Goal: Task Accomplishment & Management: Manage account settings

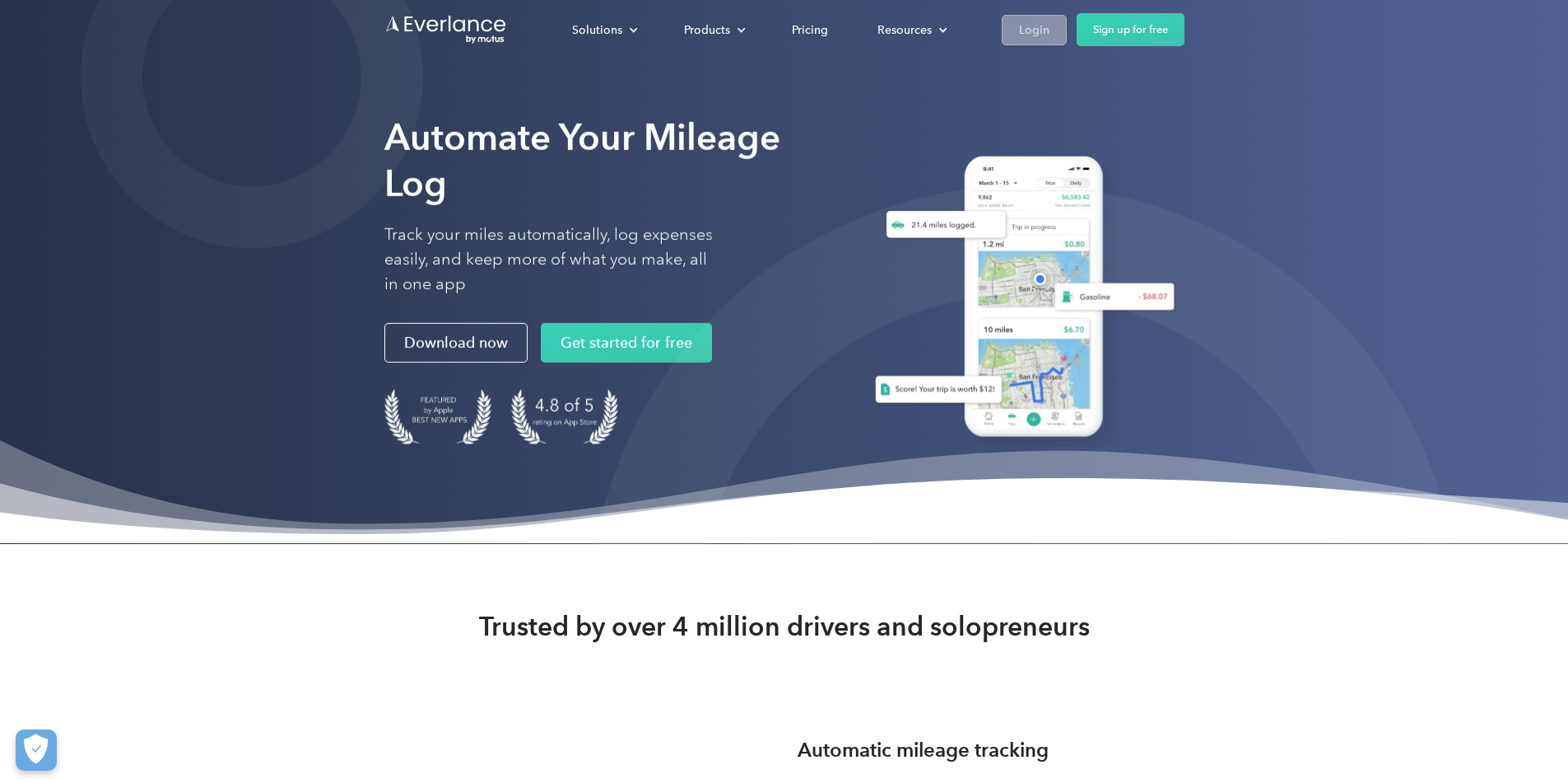
click at [1050, 31] on div "Login" at bounding box center [1034, 30] width 31 height 21
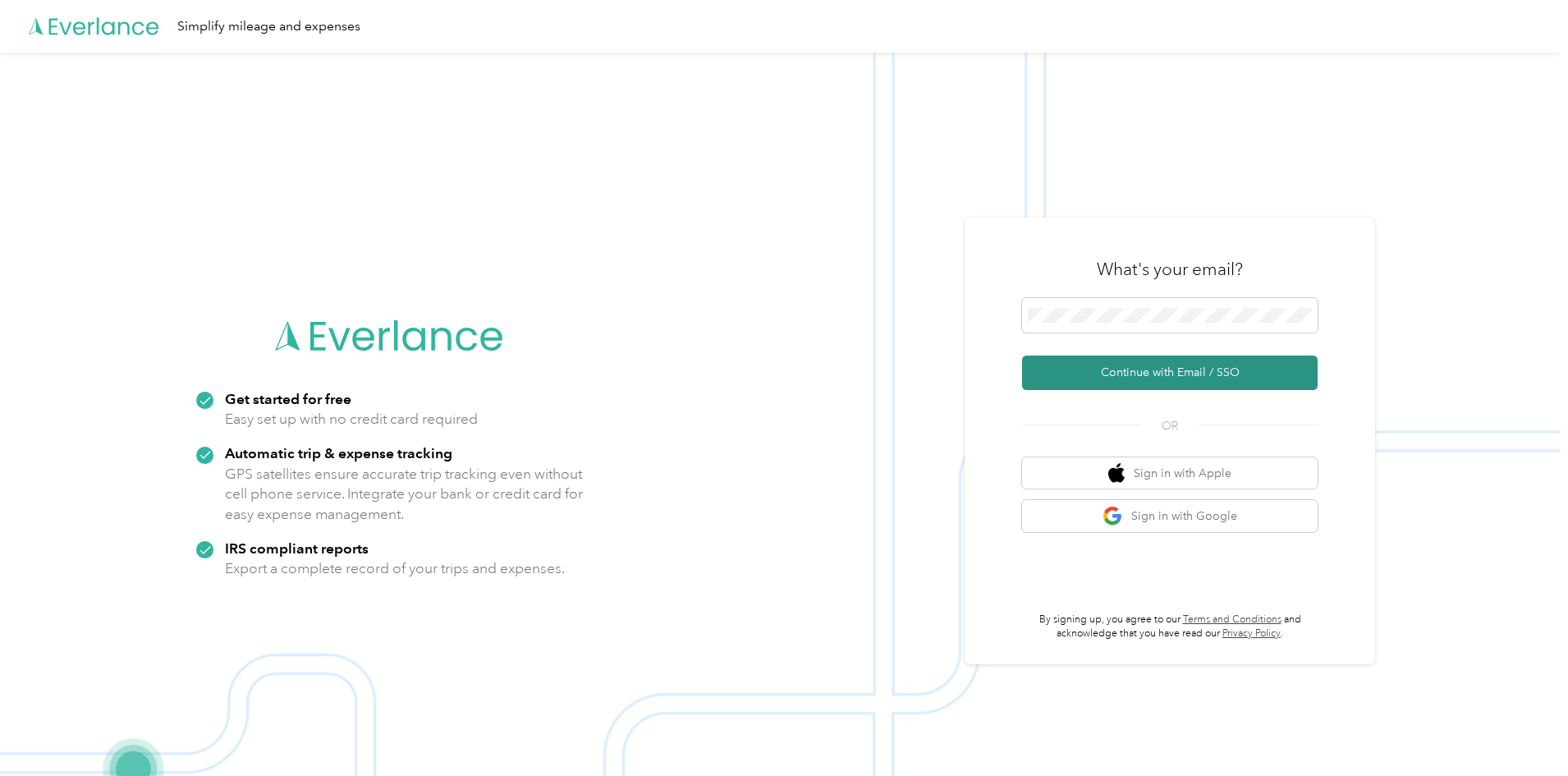
click at [1142, 373] on button "Continue with Email / SSO" at bounding box center [1169, 372] width 295 height 35
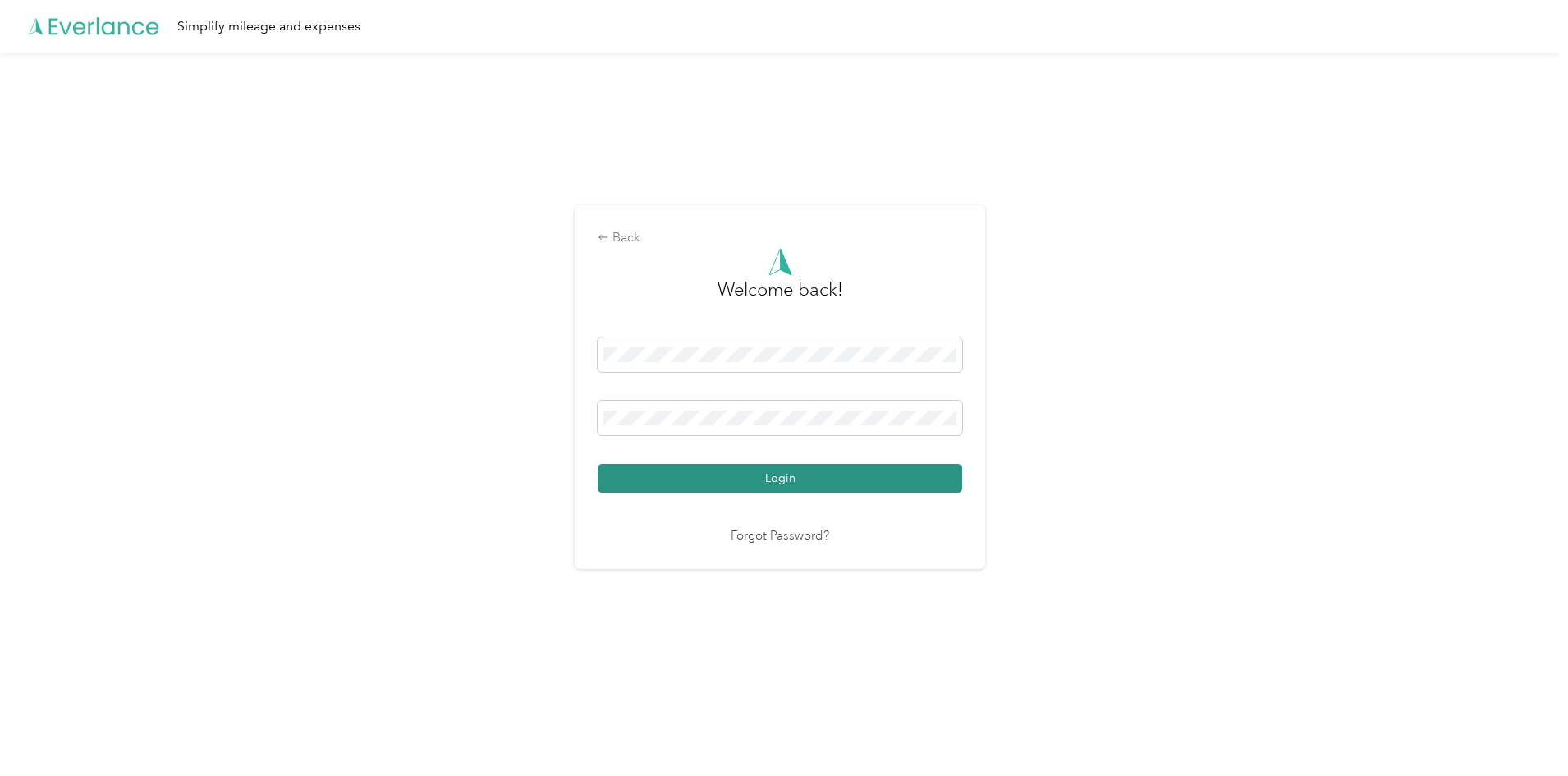
click at [781, 474] on button "Login" at bounding box center [780, 478] width 364 height 29
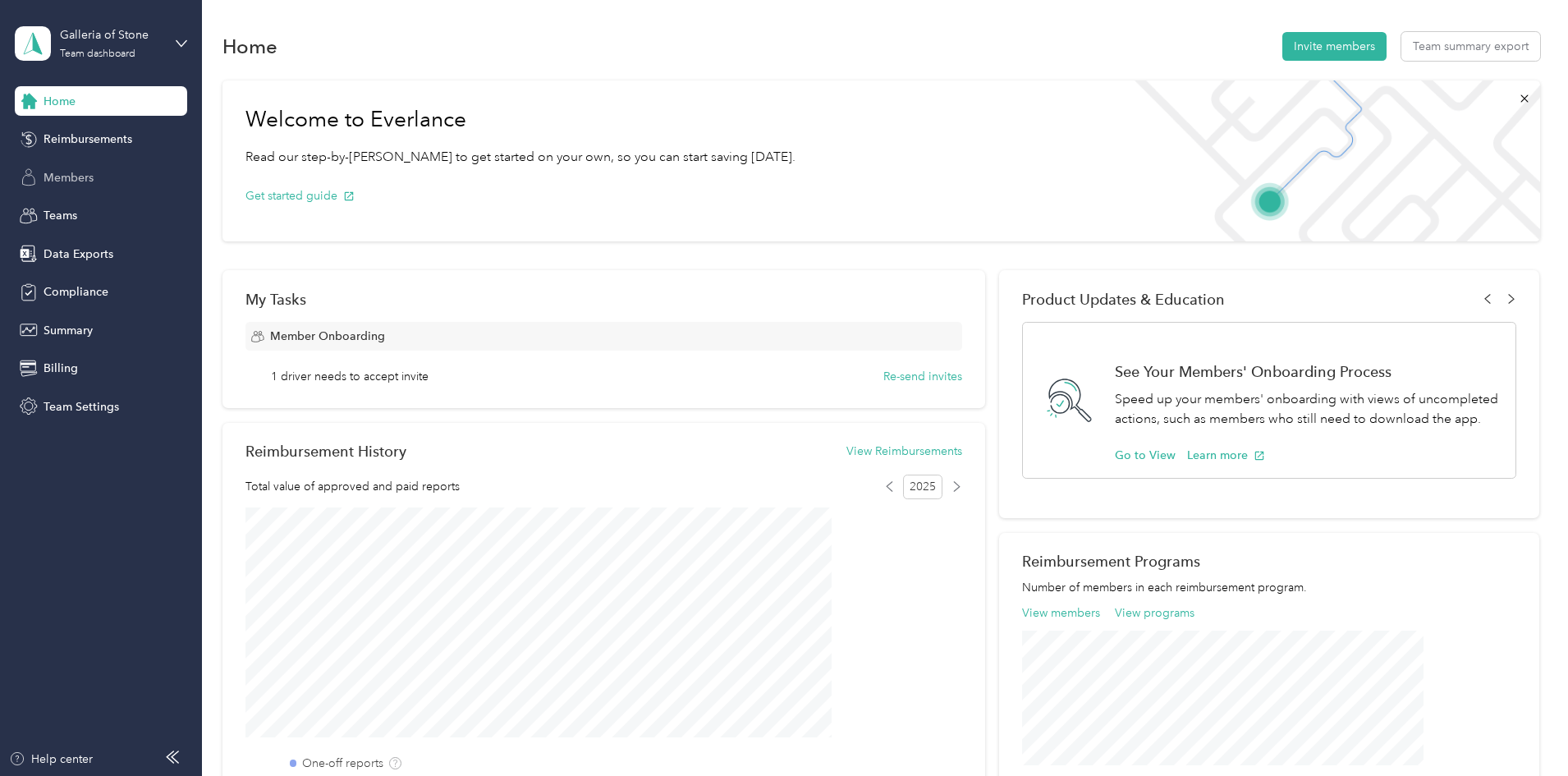
click at [65, 172] on span "Members" at bounding box center [69, 177] width 50 height 17
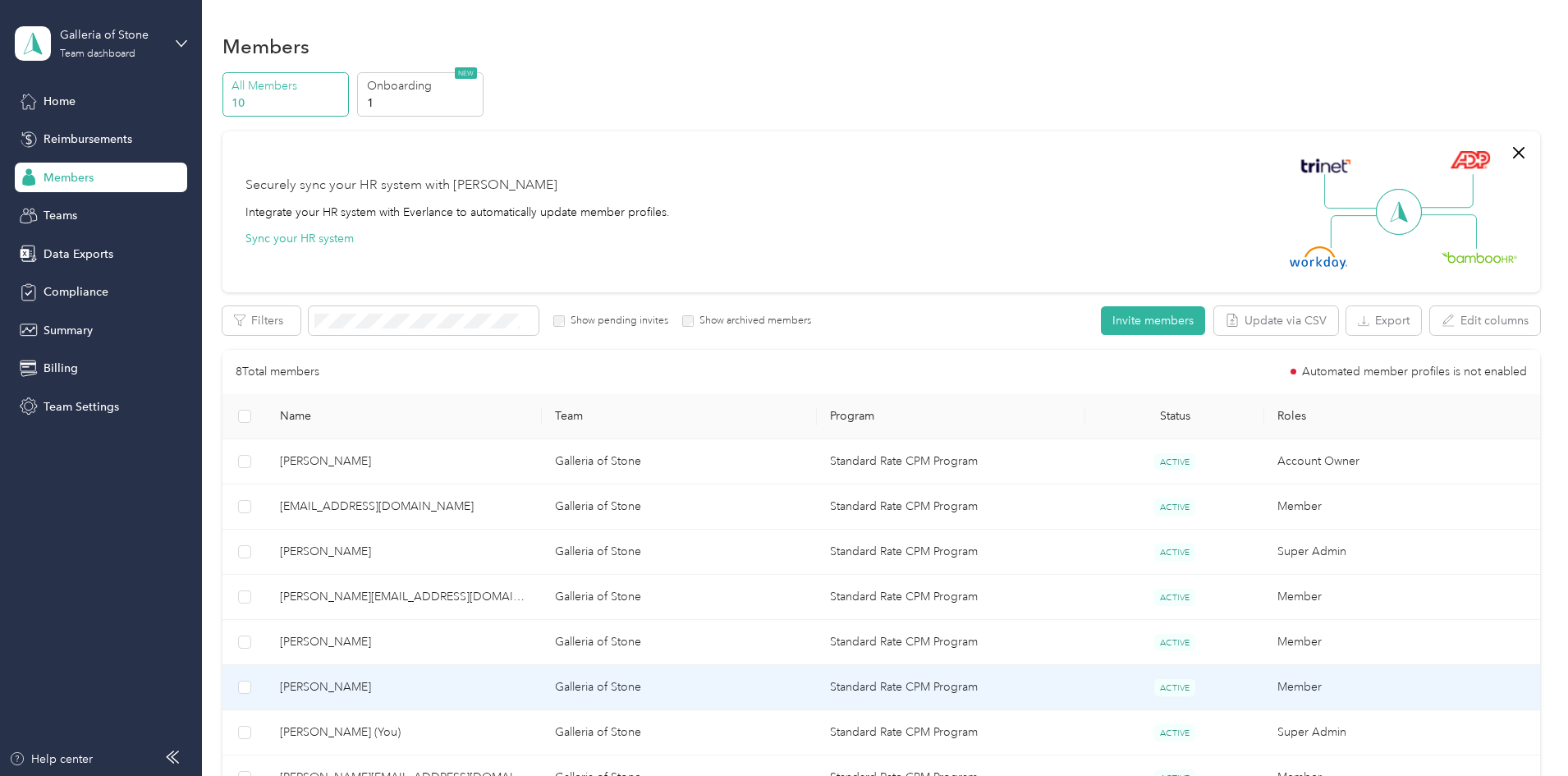
click at [473, 686] on span "[PERSON_NAME]" at bounding box center [404, 686] width 249 height 18
click at [473, 775] on div "Drag to resize Click to close Loading member data" at bounding box center [779, 776] width 1559 height 0
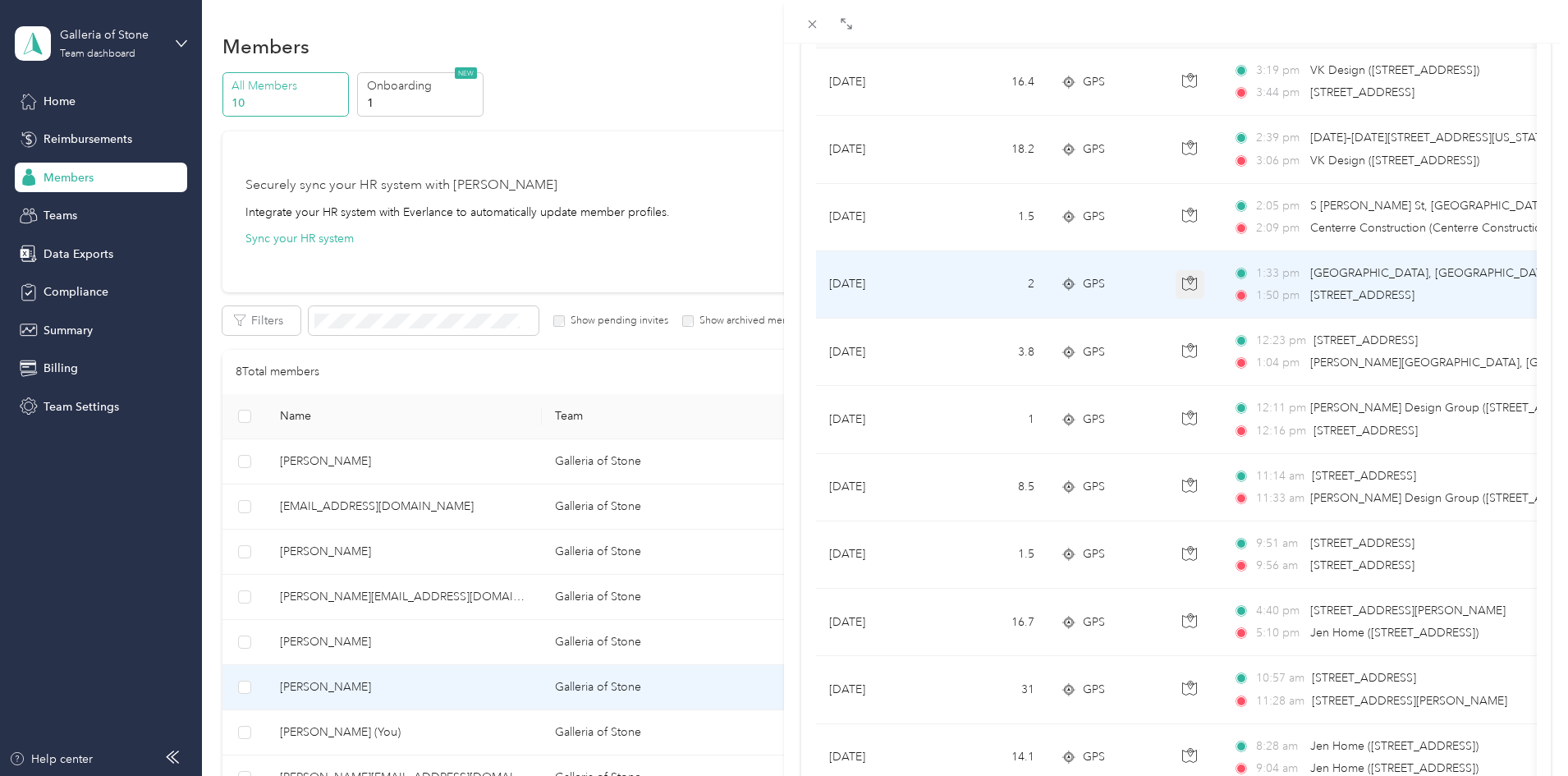
scroll to position [246, 0]
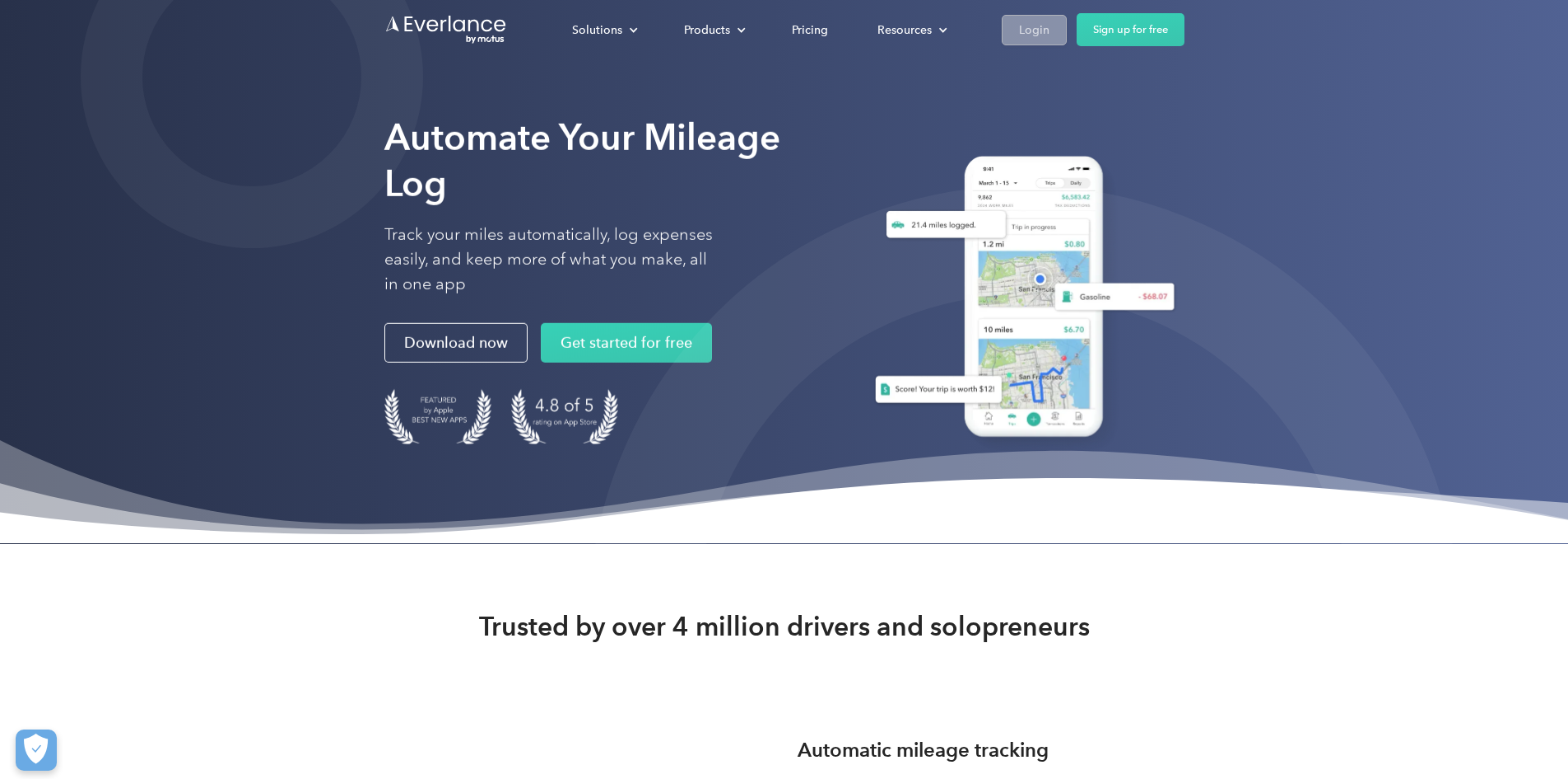
click at [1050, 22] on div "Login" at bounding box center [1034, 30] width 31 height 21
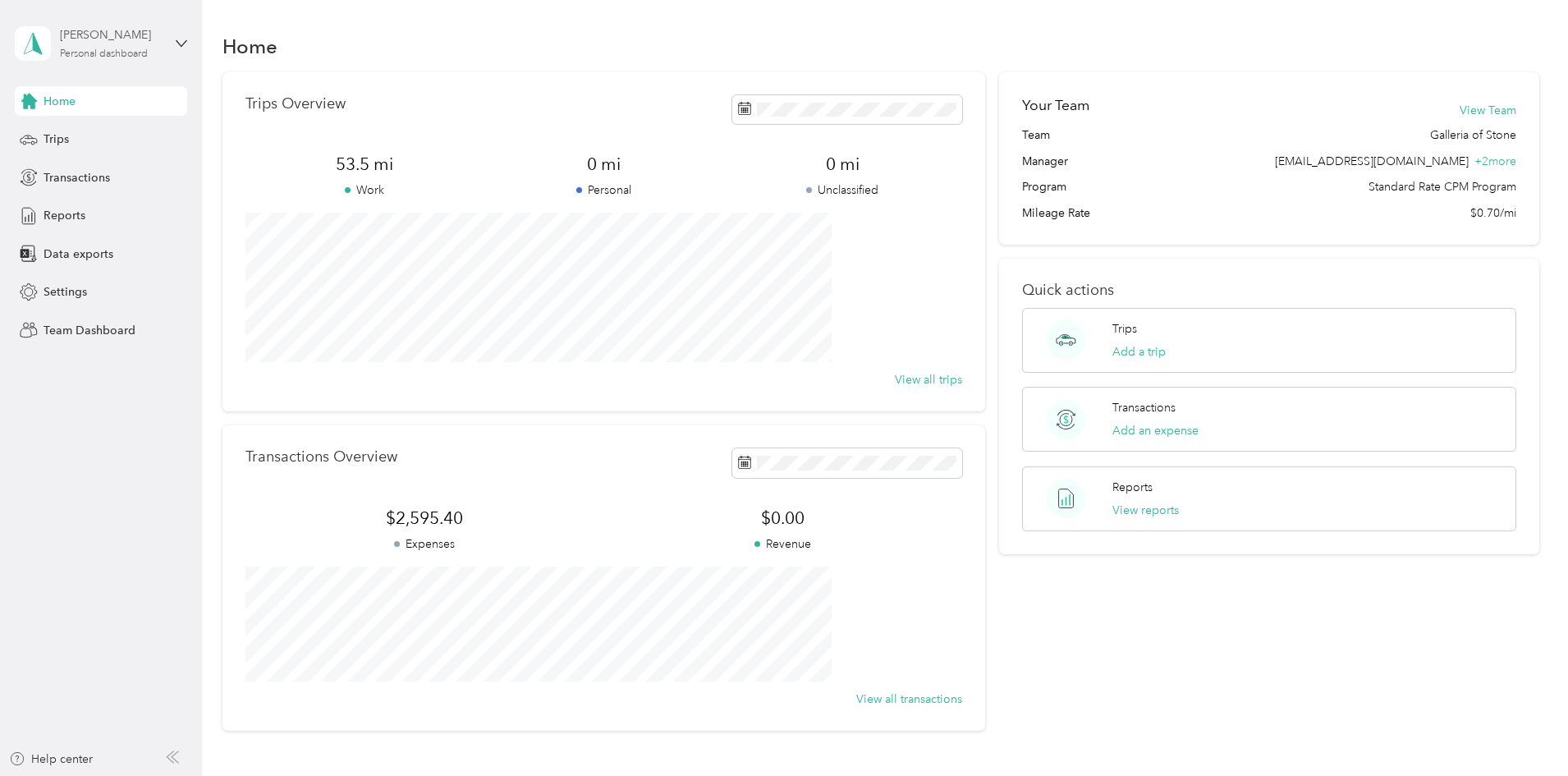
click at [143, 42] on div "[PERSON_NAME]" at bounding box center [110, 34] width 102 height 17
click at [84, 139] on div "Team dashboard" at bounding box center [233, 134] width 415 height 29
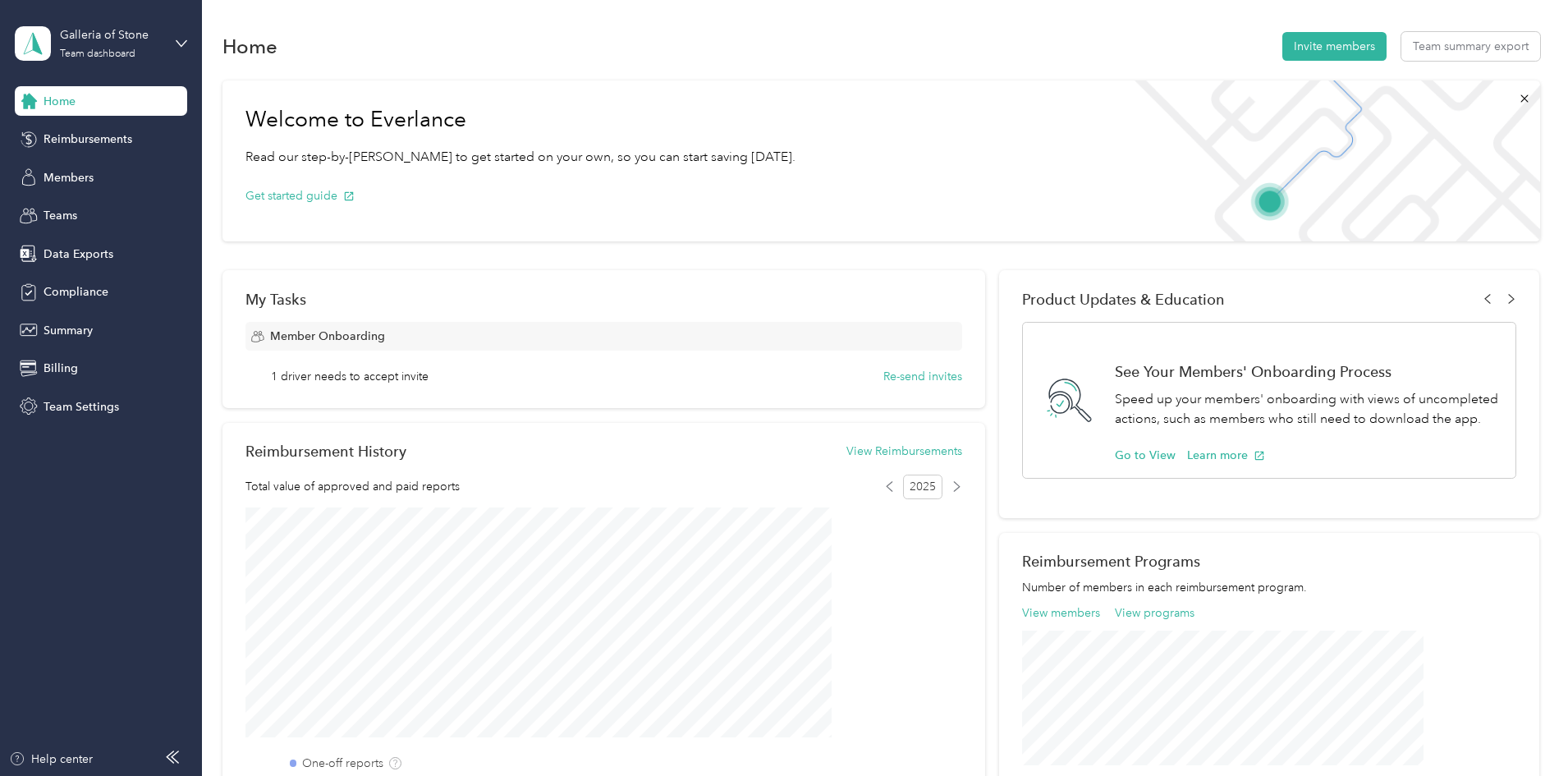
click at [269, 180] on div "Welcome to Everlance Read our step-by-[PERSON_NAME] to get started on your own,…" at bounding box center [882, 564] width 1317 height 983
click at [41, 167] on div "Members" at bounding box center [100, 177] width 172 height 30
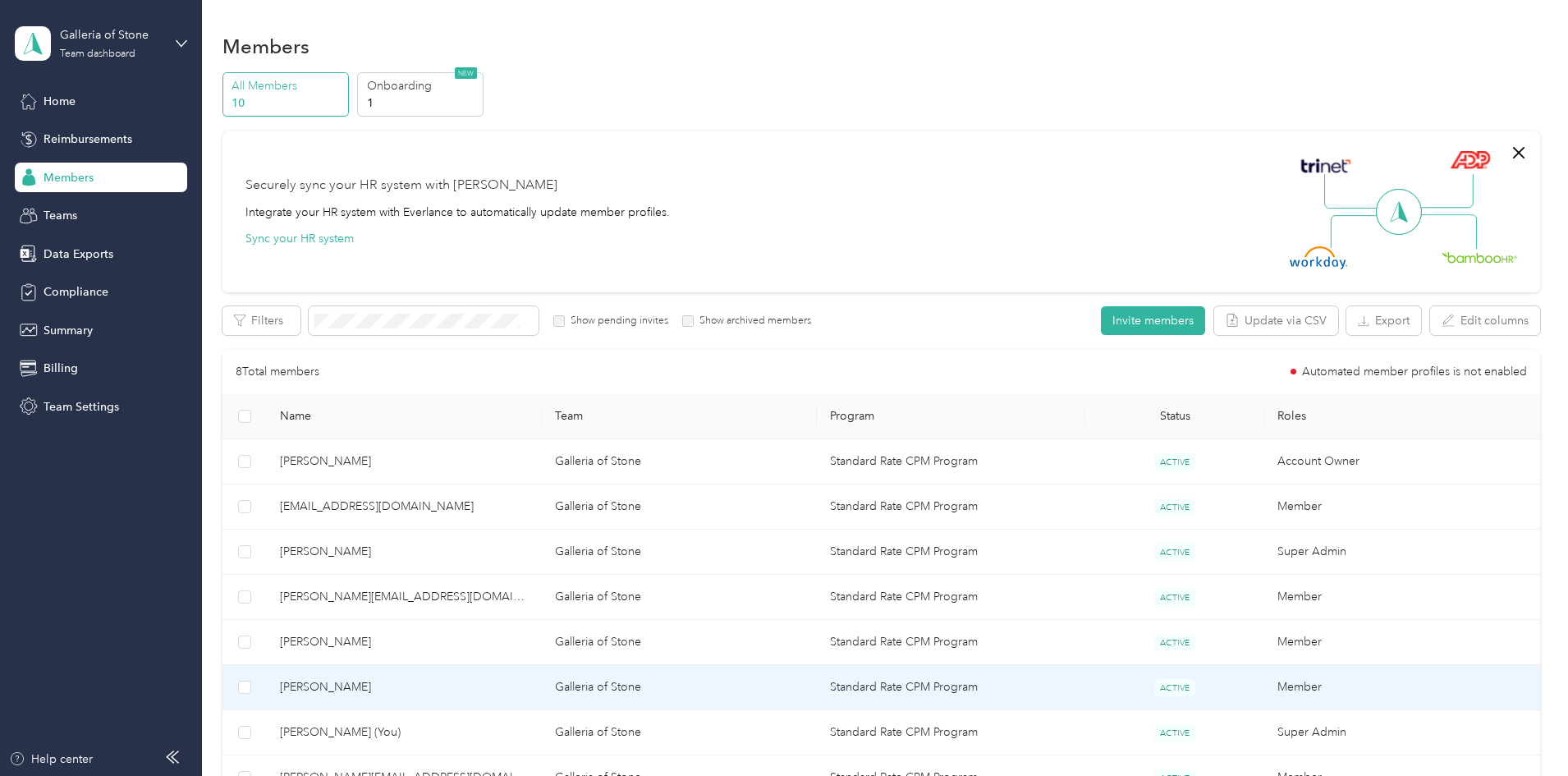
click at [434, 682] on span "[PERSON_NAME]" at bounding box center [404, 686] width 249 height 18
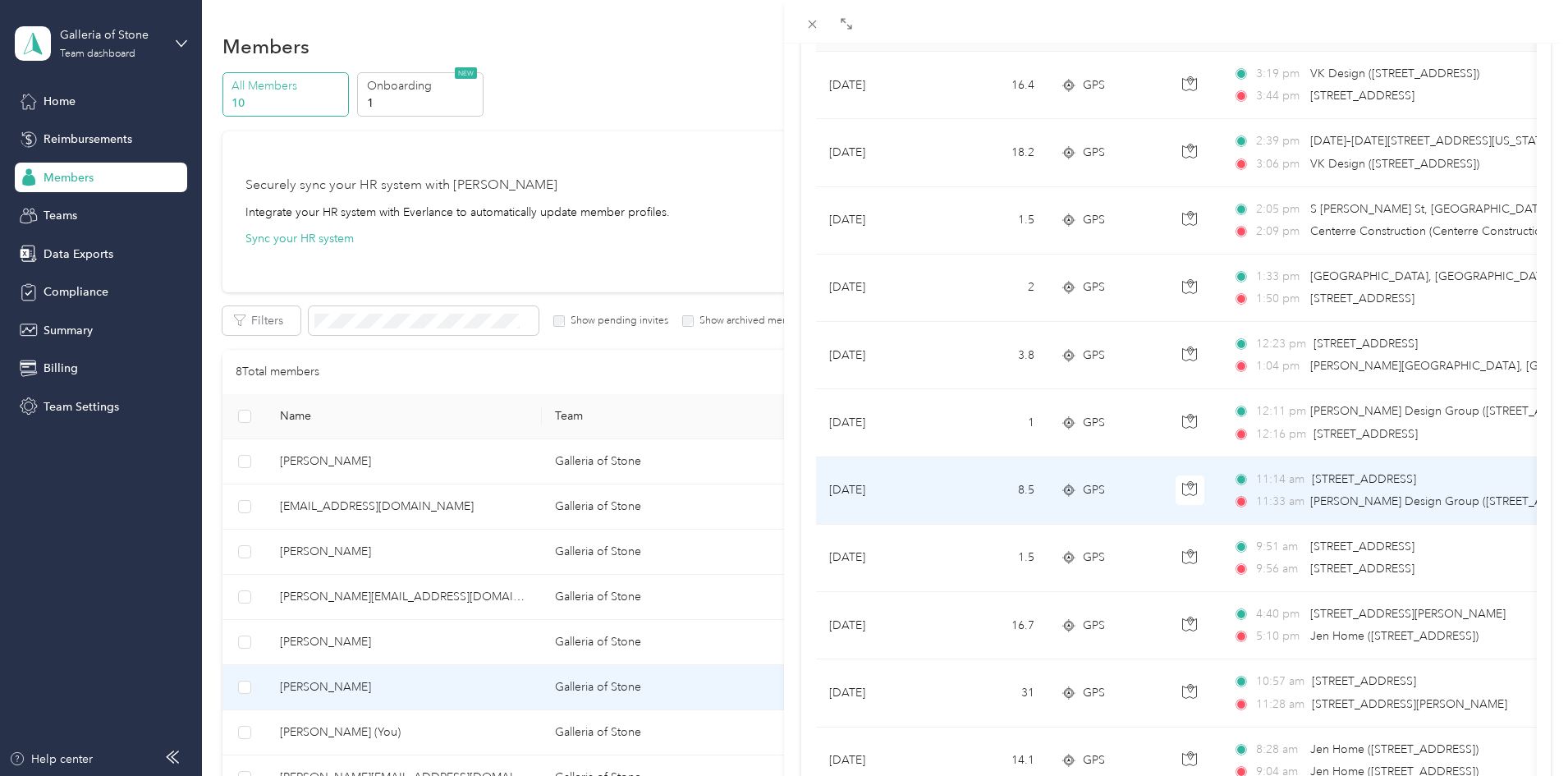
scroll to position [246, 0]
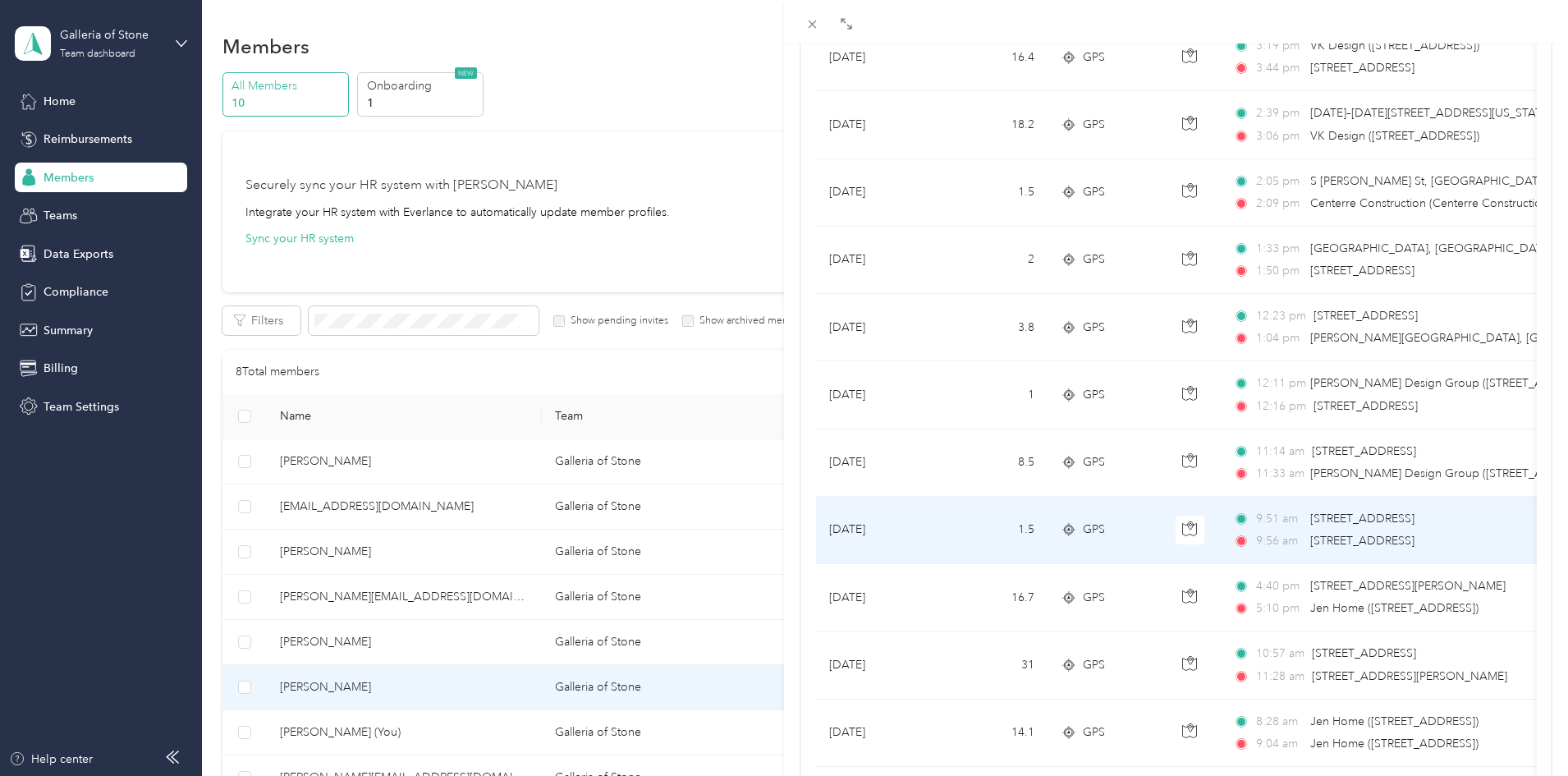
click at [1414, 540] on span "[STREET_ADDRESS]" at bounding box center [1362, 540] width 104 height 14
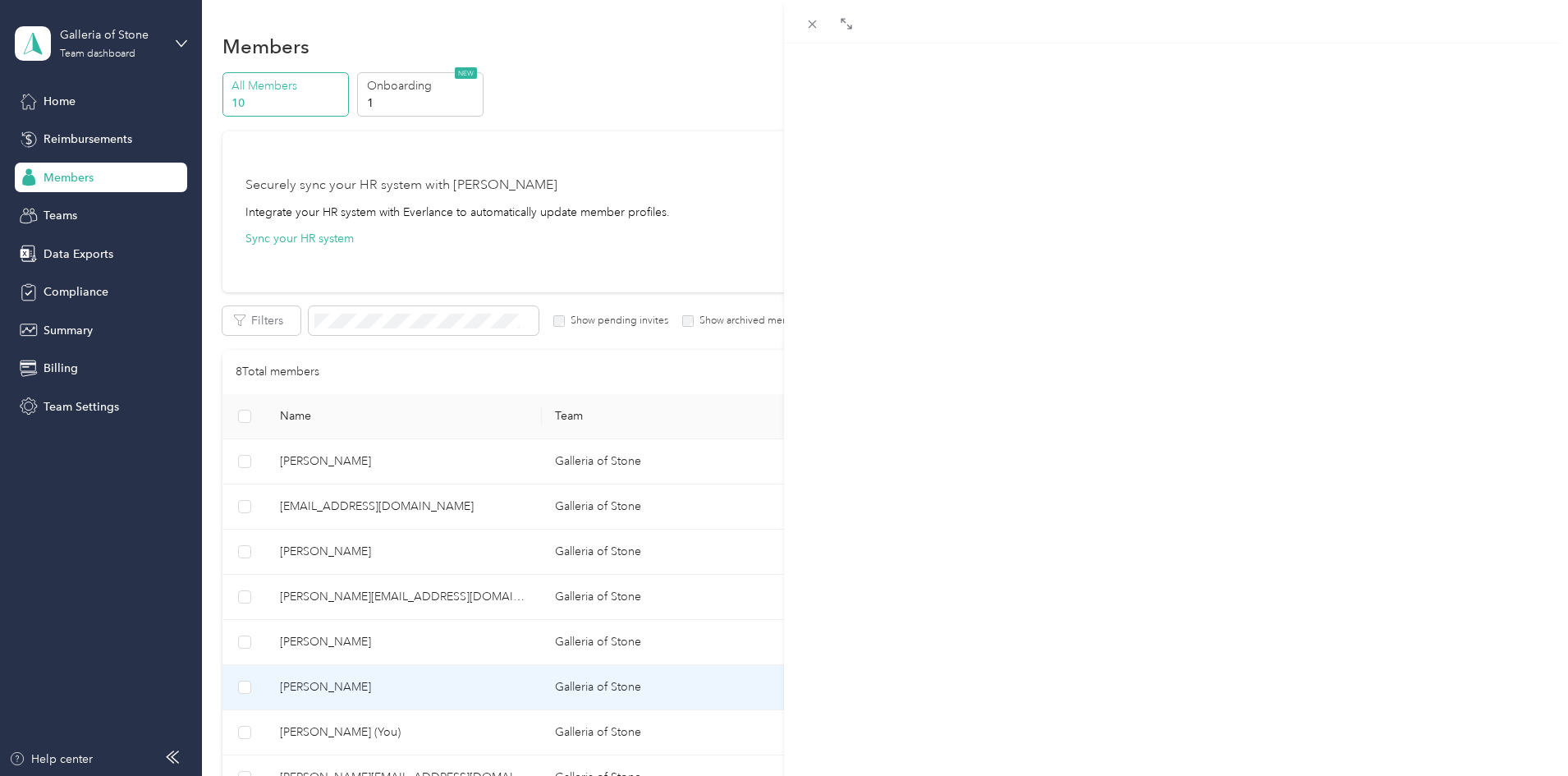
scroll to position [171, 0]
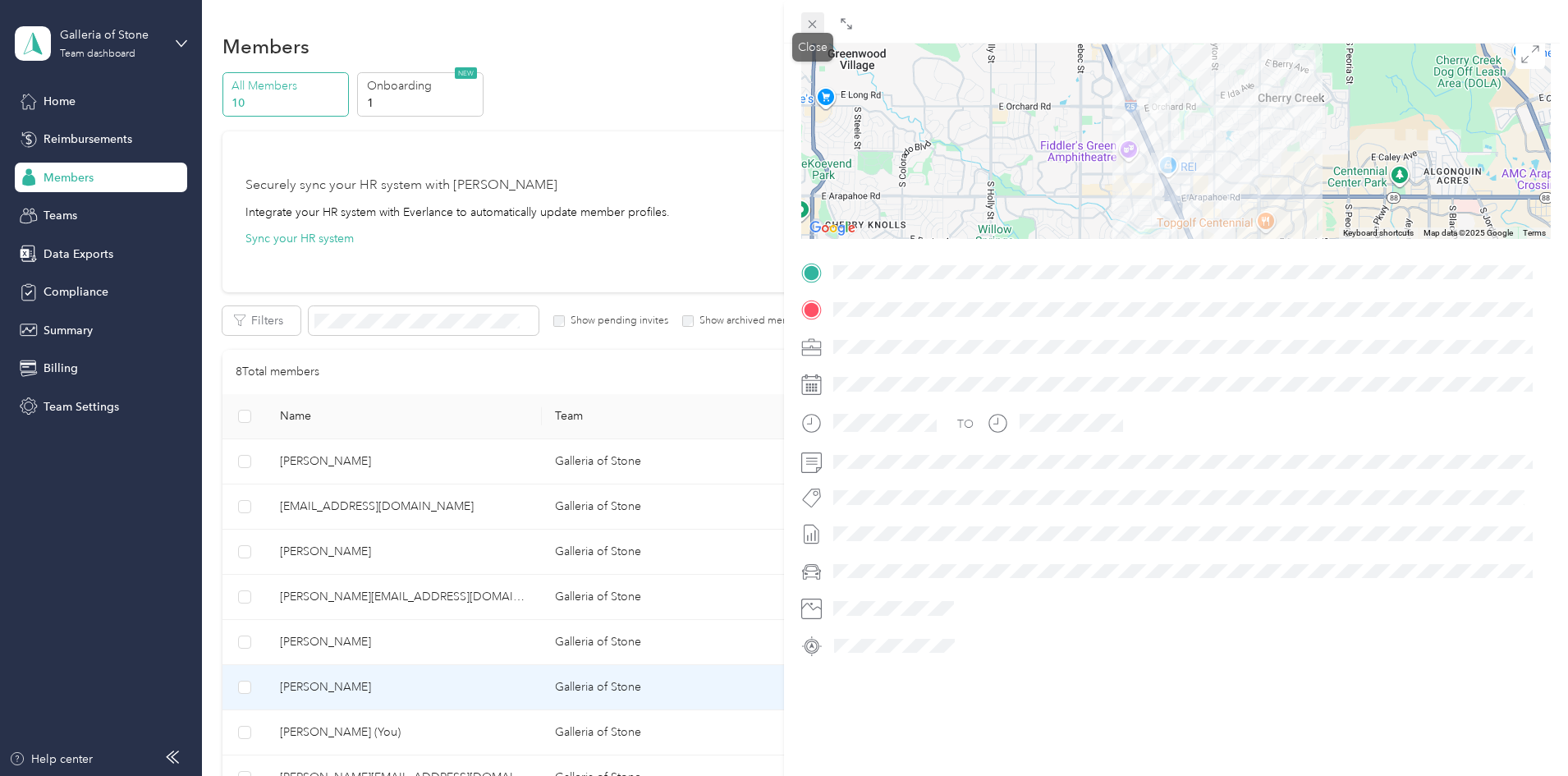
click at [808, 17] on icon at bounding box center [812, 24] width 14 height 14
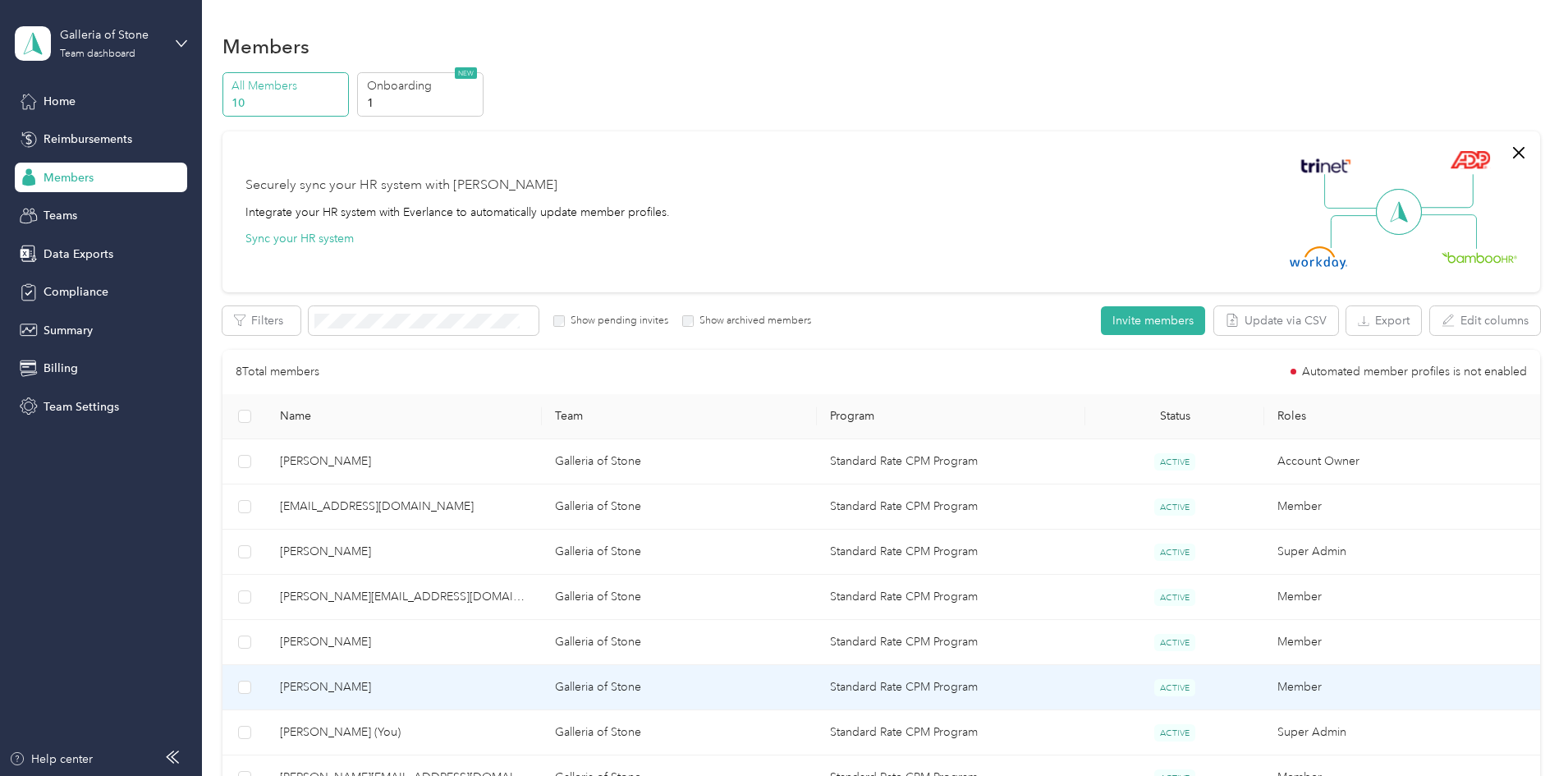
click at [649, 692] on td "Galleria of Stone" at bounding box center [679, 686] width 275 height 45
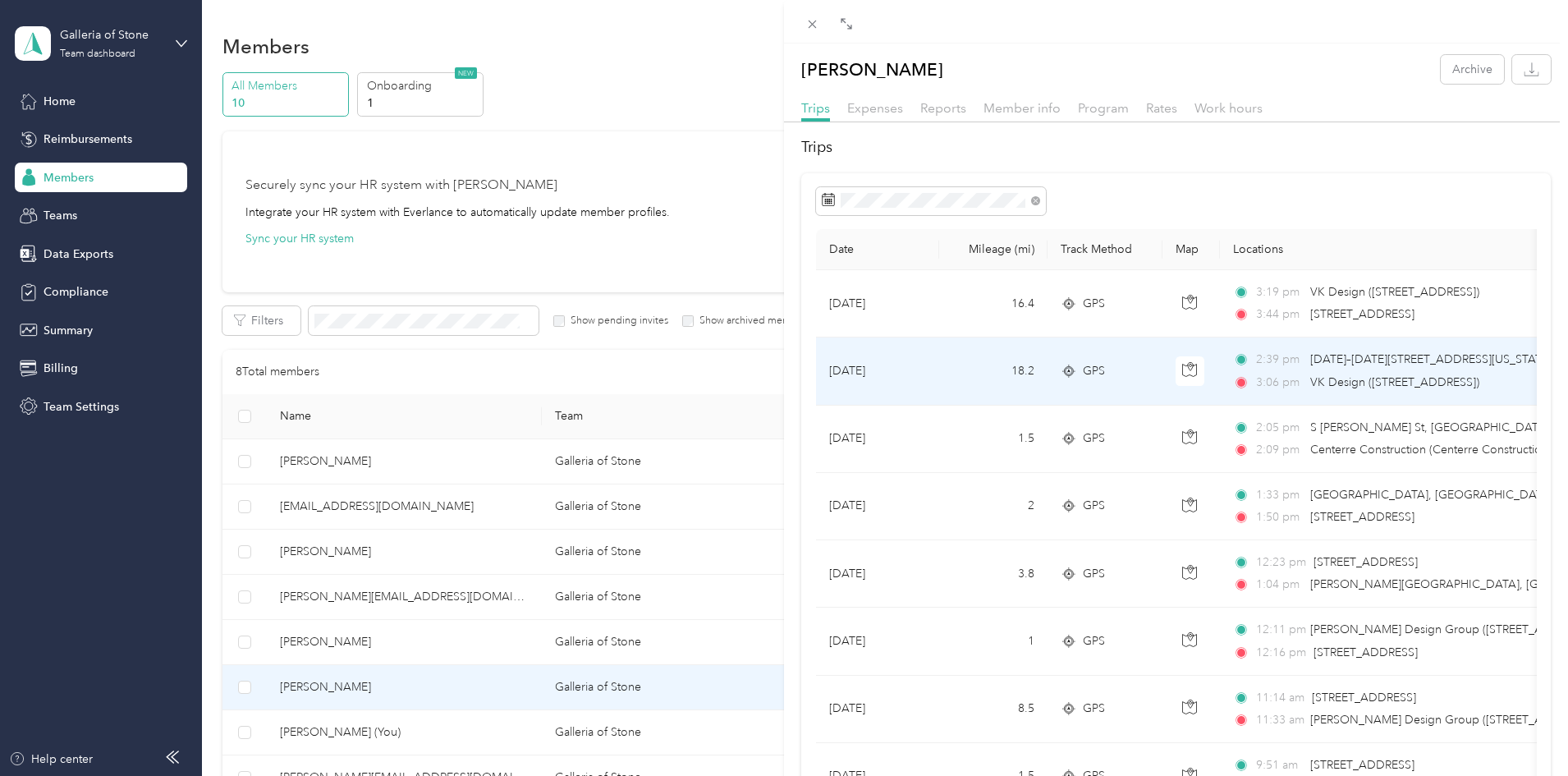
click at [1442, 372] on div "2:39 pm [DATE]–[DATE][STREET_ADDRESS][US_STATE][PERSON_NAME] 3:06 pm VK Design …" at bounding box center [1405, 370] width 344 height 40
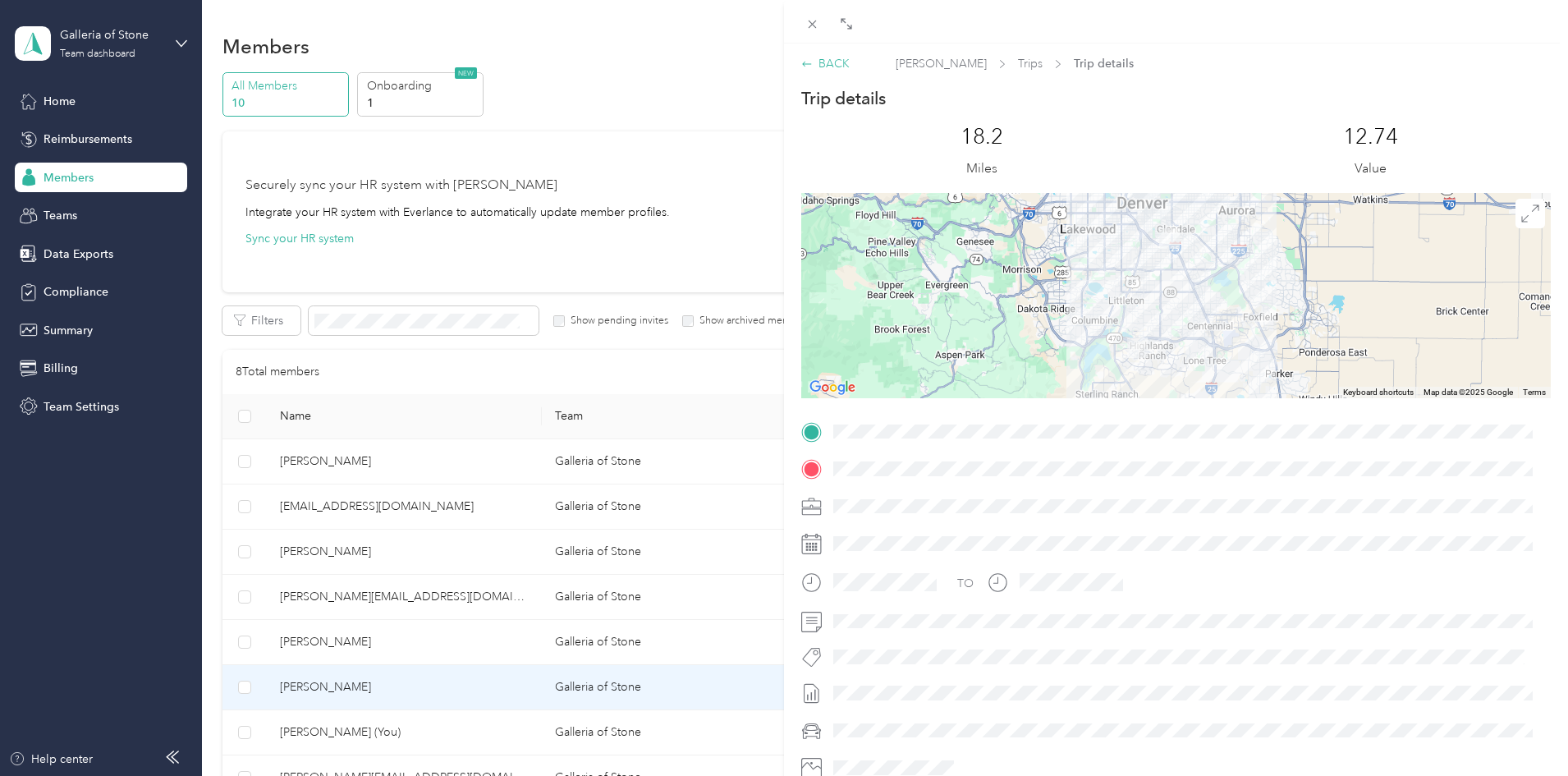
click at [827, 58] on div "BACK" at bounding box center [825, 63] width 49 height 17
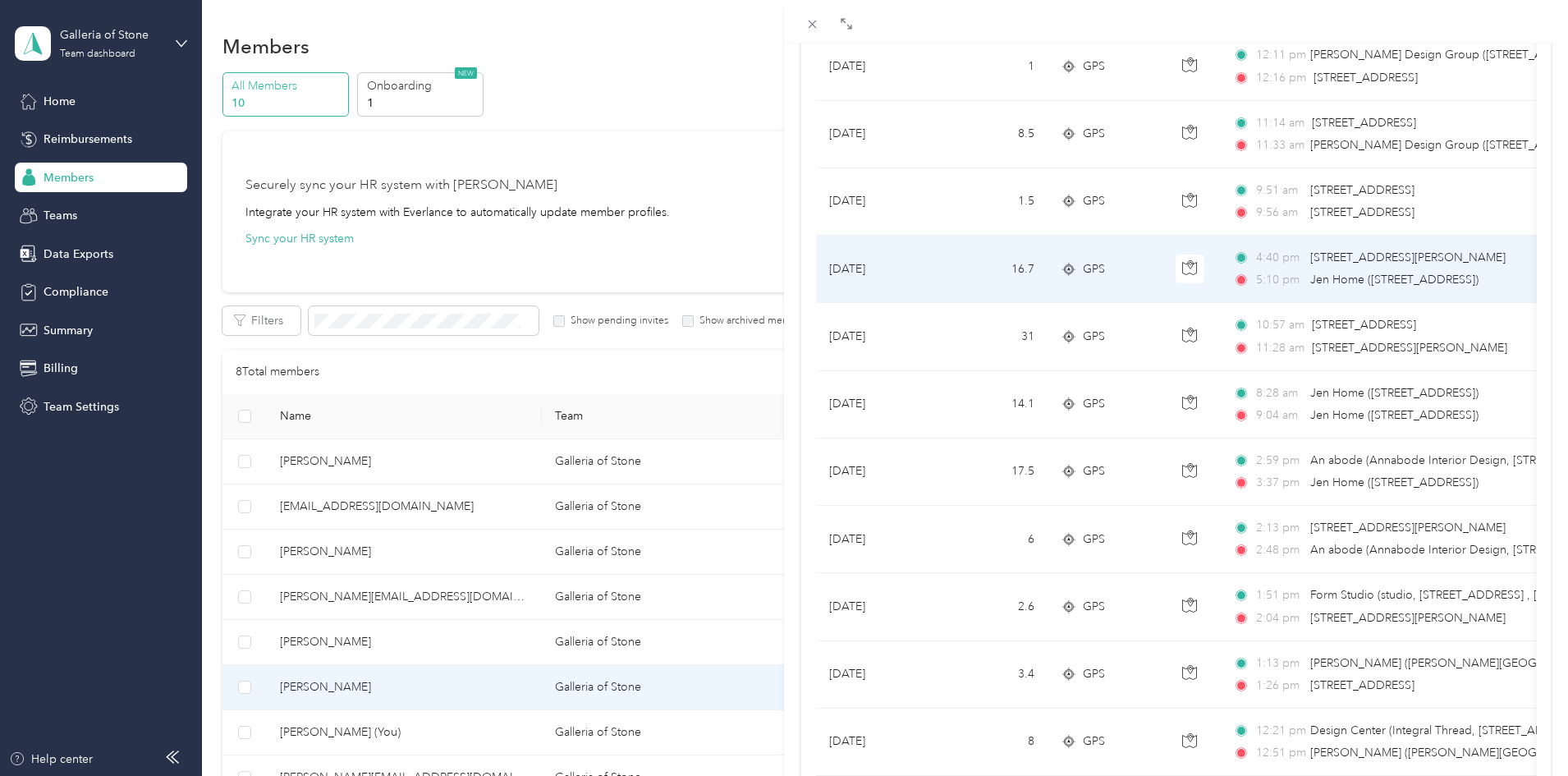
scroll to position [492, 0]
